Goal: Transaction & Acquisition: Purchase product/service

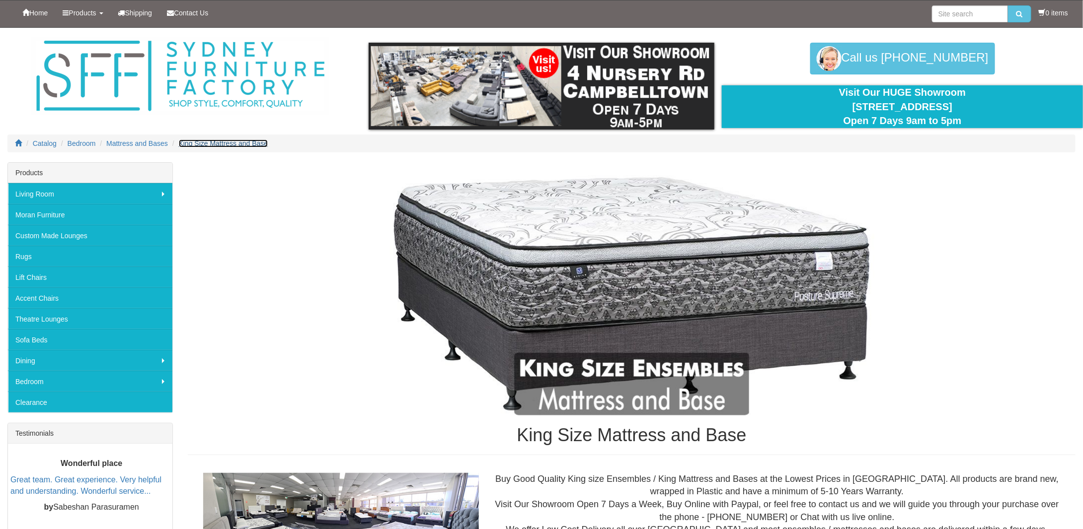
click at [208, 143] on span "King Size Mattress and Base" at bounding box center [223, 144] width 89 height 8
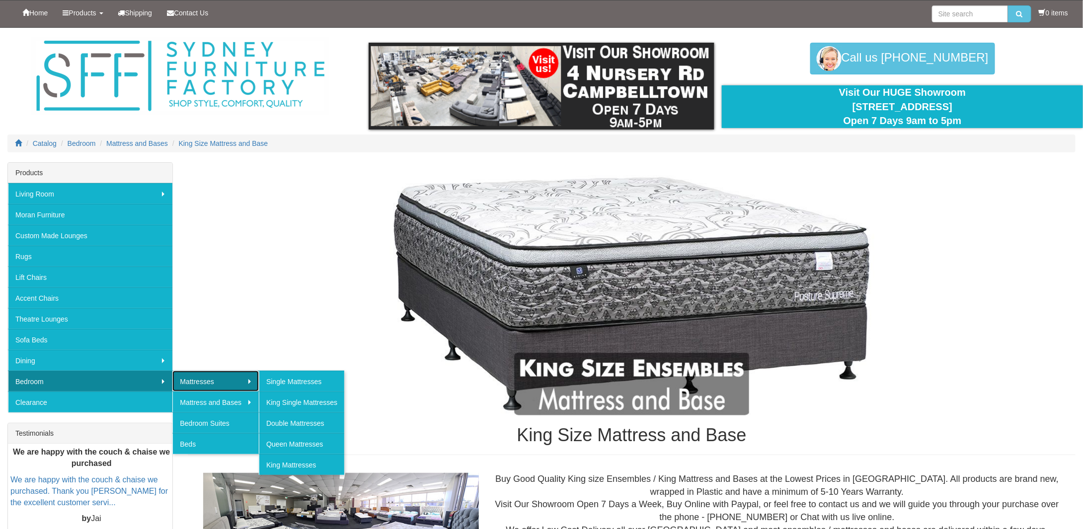
click at [209, 380] on link "Mattresses" at bounding box center [215, 381] width 86 height 21
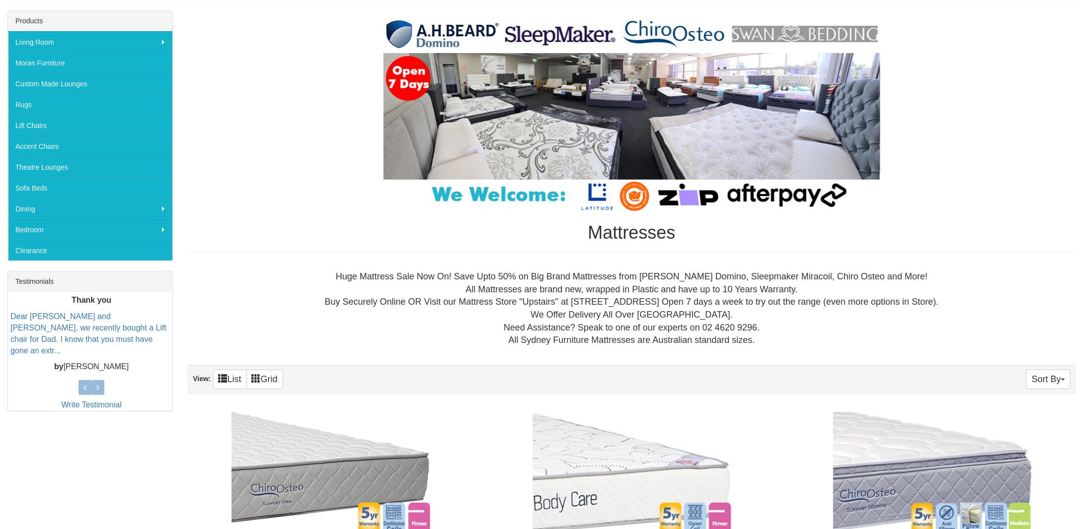
scroll to position [149, 0]
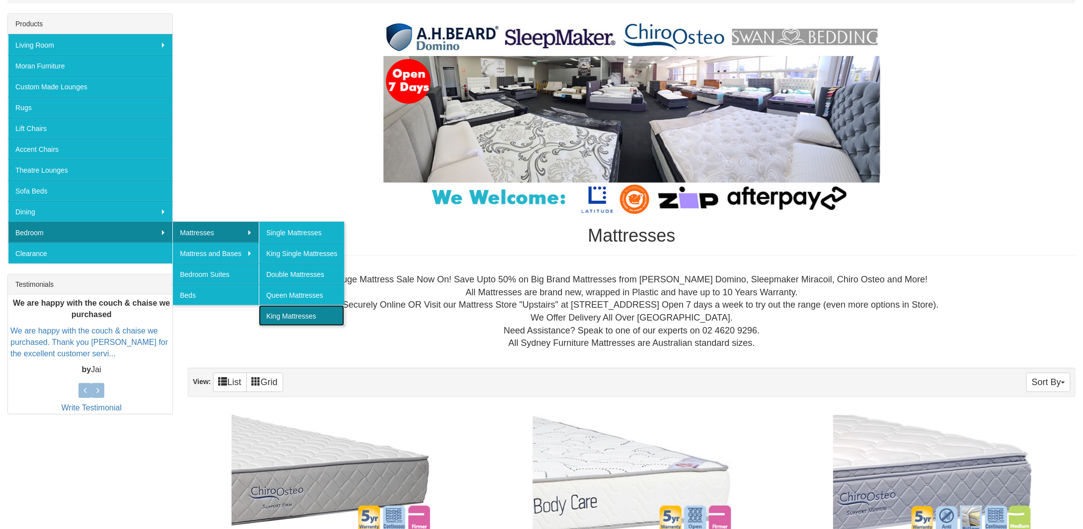
click at [298, 313] on link "King Mattresses" at bounding box center [301, 315] width 85 height 21
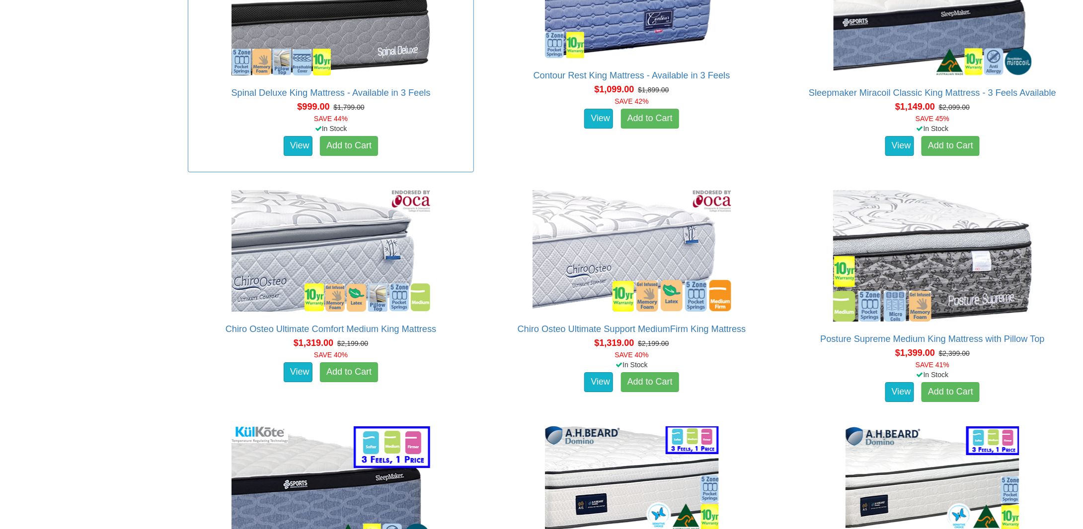
scroll to position [1415, 0]
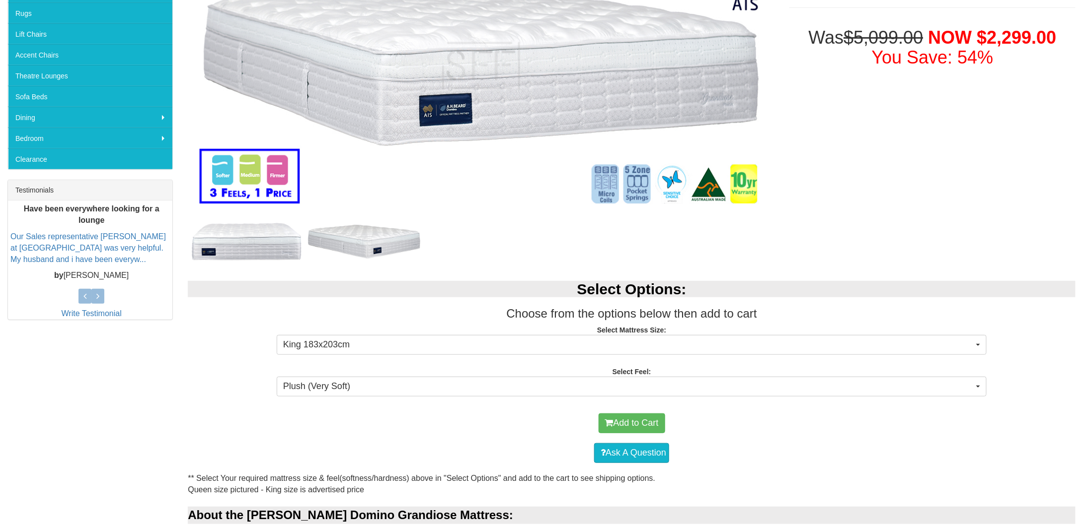
scroll to position [248, 0]
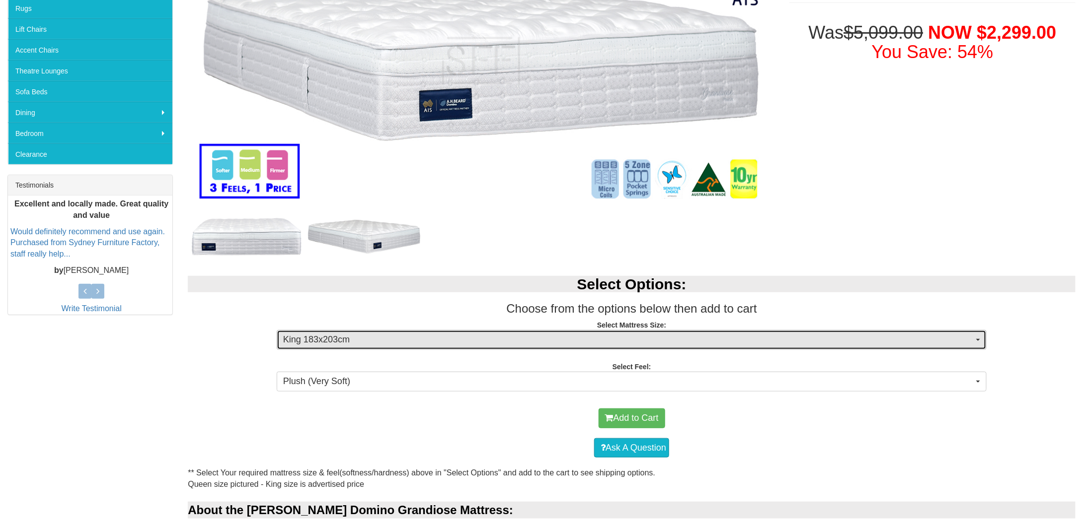
click at [523, 334] on span "King 183x203cm" at bounding box center [628, 340] width 690 height 13
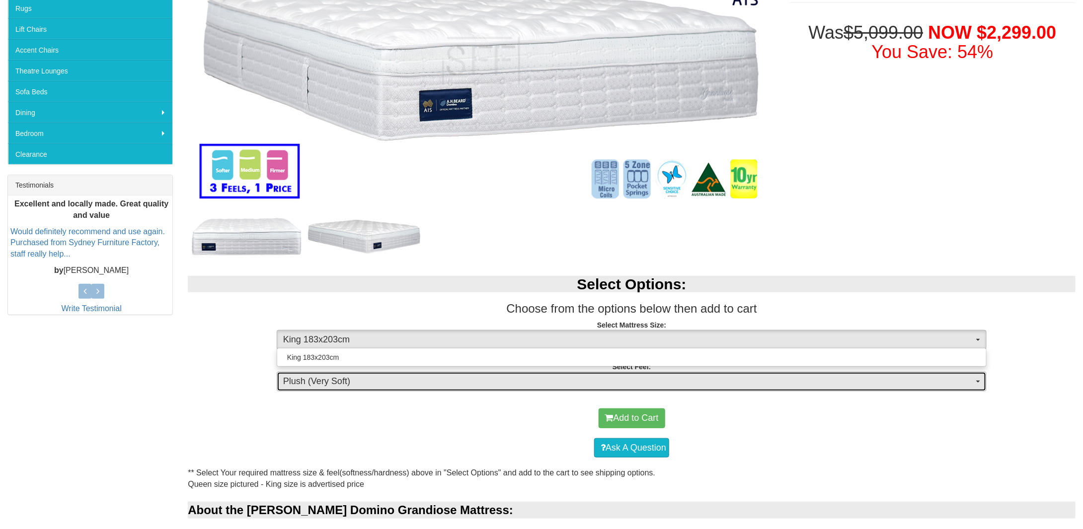
click at [456, 387] on span "Plush (Very Soft)" at bounding box center [628, 381] width 690 height 13
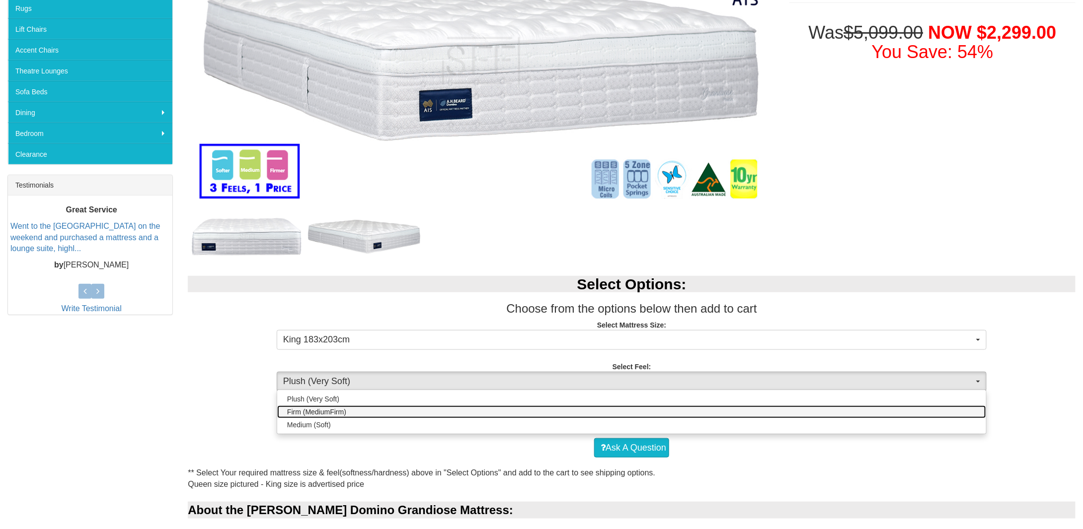
click at [332, 416] on span "Firm (MediumFirm)" at bounding box center [316, 412] width 59 height 10
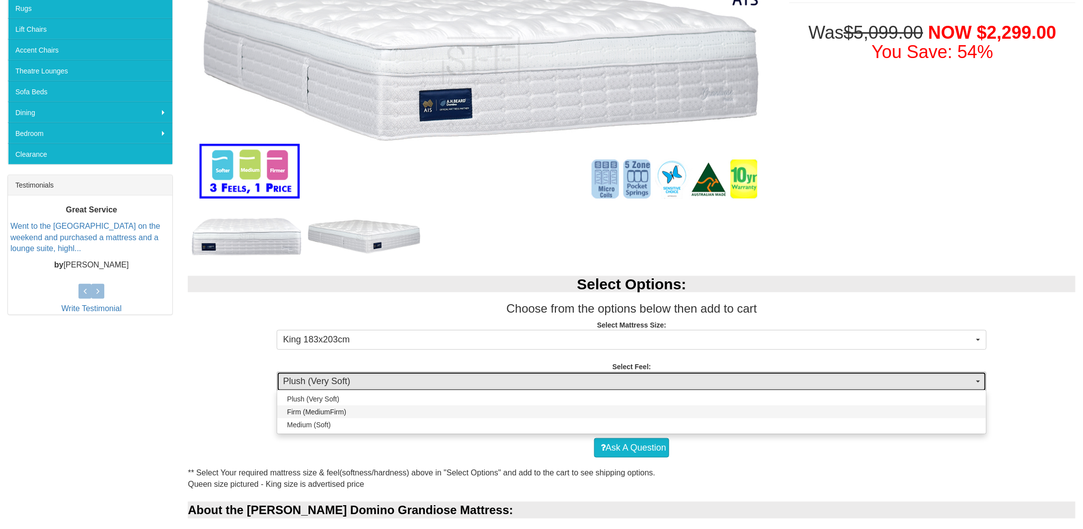
select select "1881"
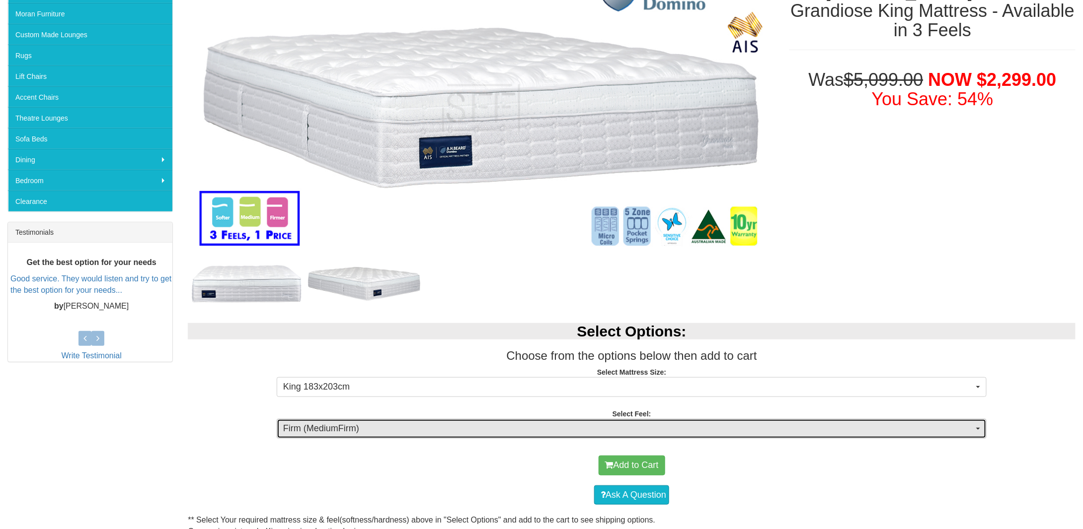
scroll to position [199, 0]
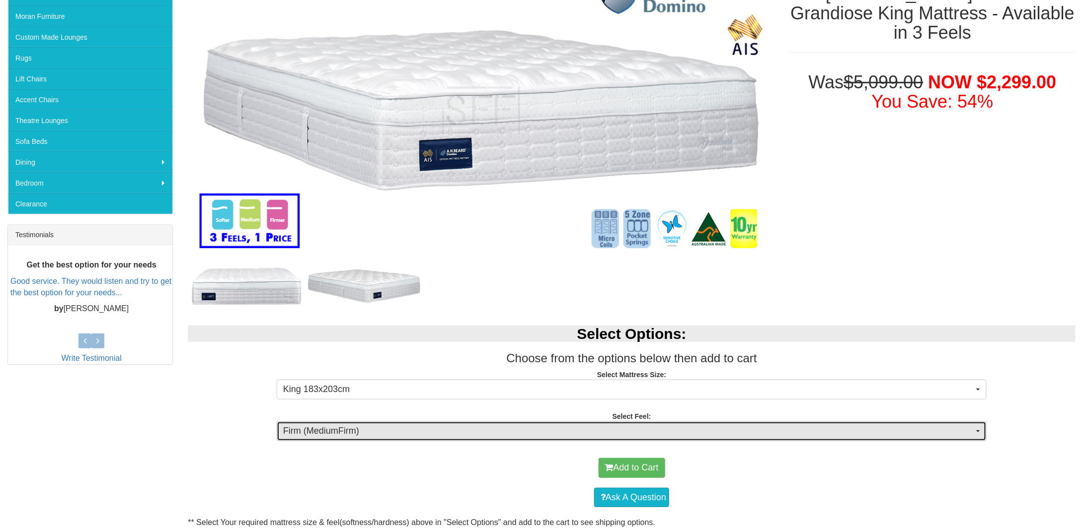
click at [556, 429] on span "Firm (MediumFirm)" at bounding box center [628, 431] width 690 height 13
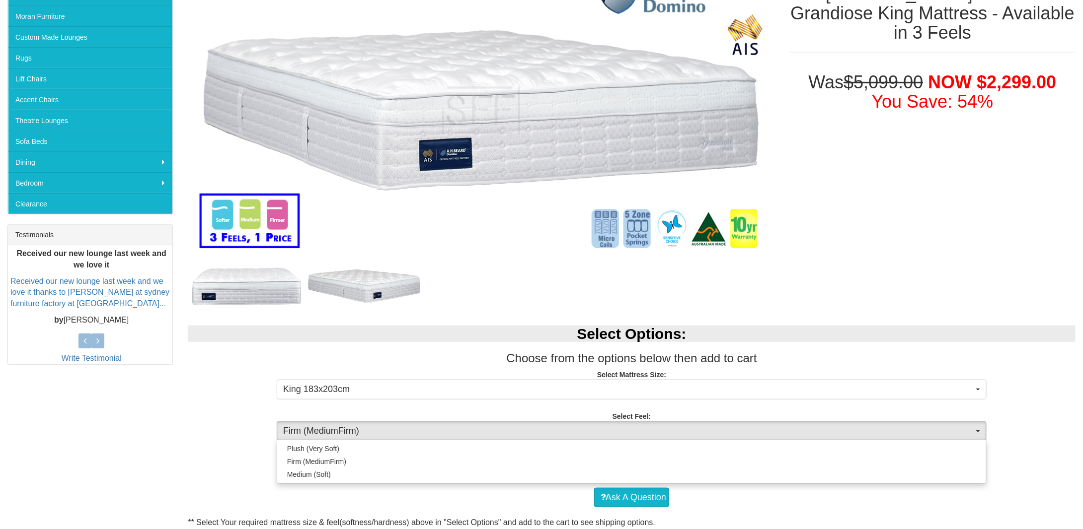
click at [205, 464] on div "Add to Cart" at bounding box center [632, 468] width 878 height 30
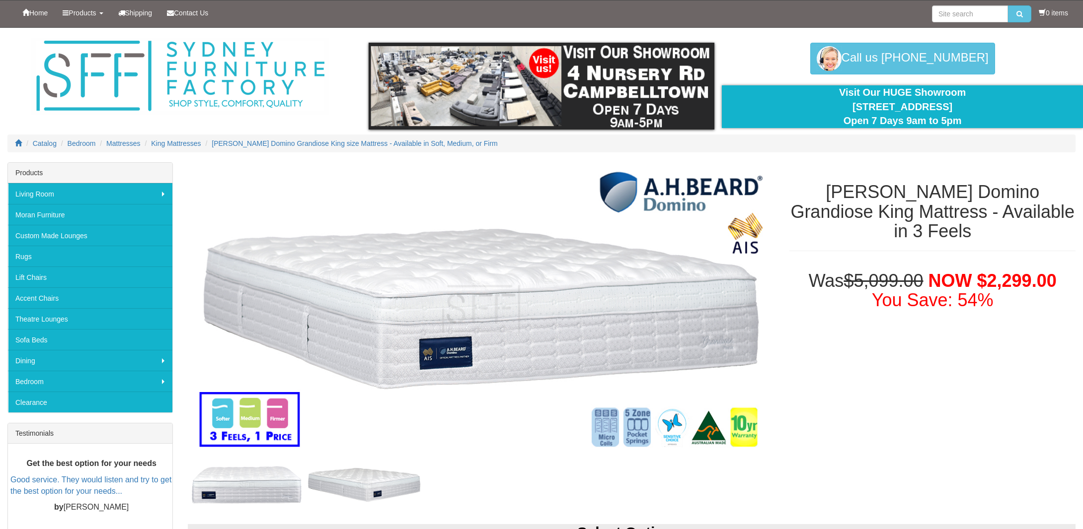
select select "1881"
